Goal: Navigation & Orientation: Find specific page/section

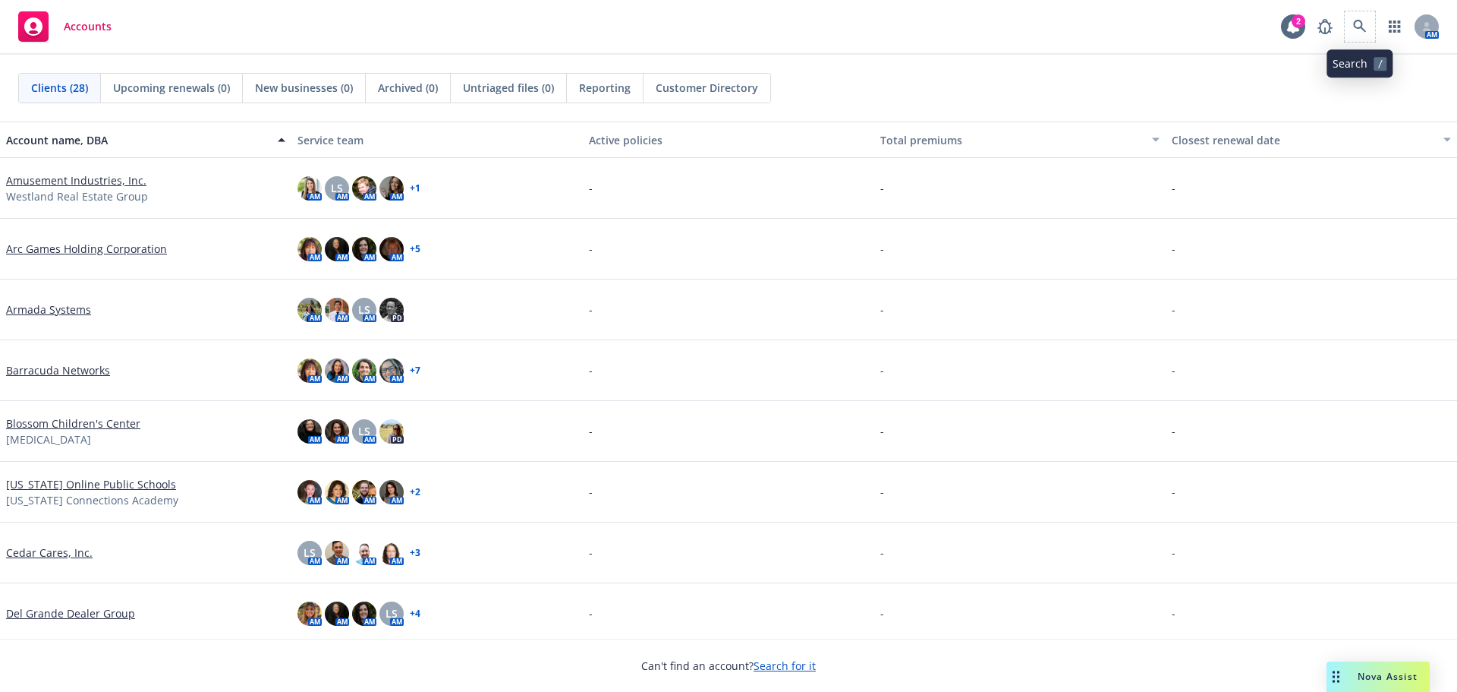
click at [1345, 34] on span at bounding box center [1360, 26] width 30 height 30
click at [1356, 28] on icon at bounding box center [1360, 27] width 14 height 14
